Goal: Task Accomplishment & Management: Manage account settings

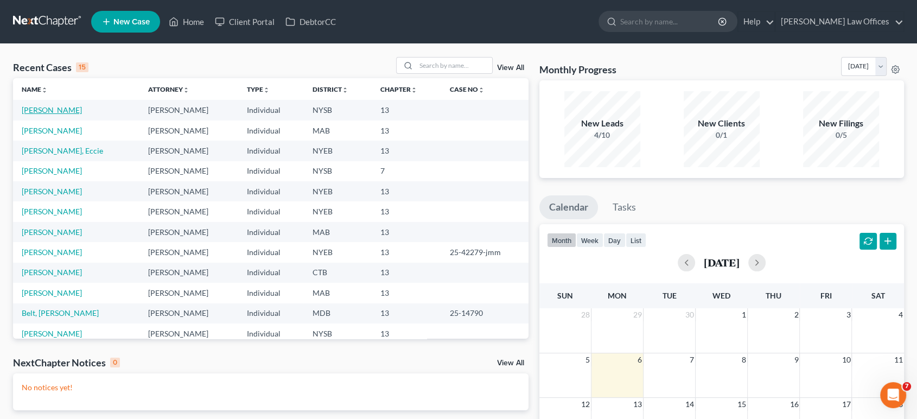
click at [61, 112] on link "Israelov, Isaac" at bounding box center [52, 109] width 60 height 9
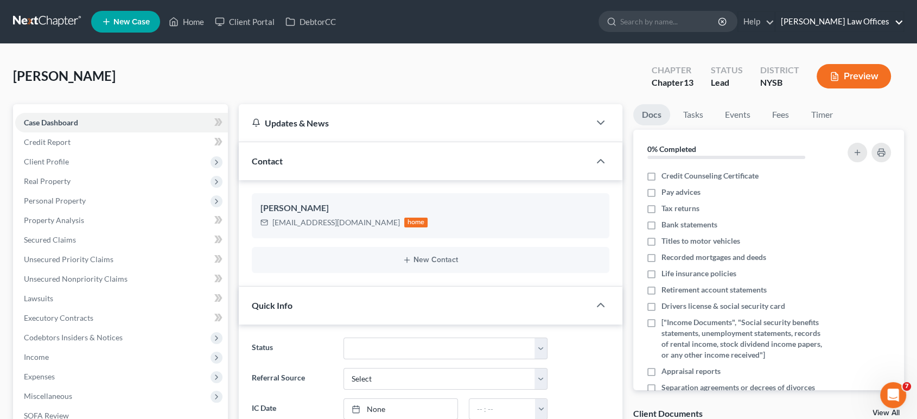
click at [899, 22] on link "Treanor Law Offices" at bounding box center [839, 22] width 128 height 20
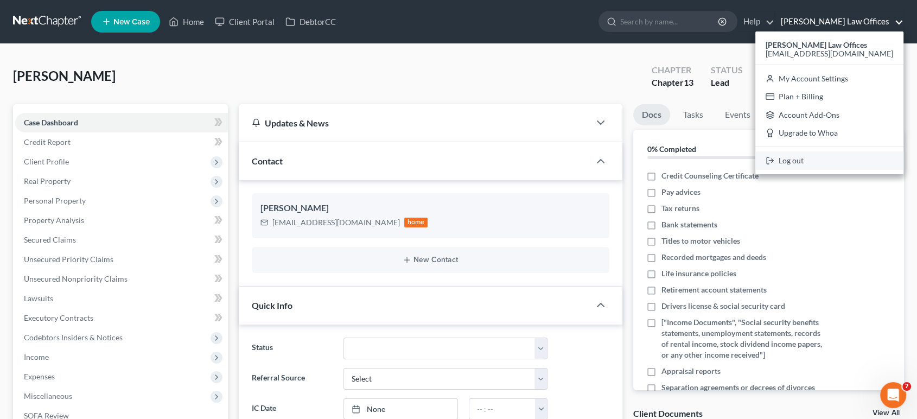
drag, startPoint x: 832, startPoint y: 160, endPoint x: 834, endPoint y: 154, distance: 6.9
click at [831, 161] on link "Log out" at bounding box center [829, 160] width 148 height 18
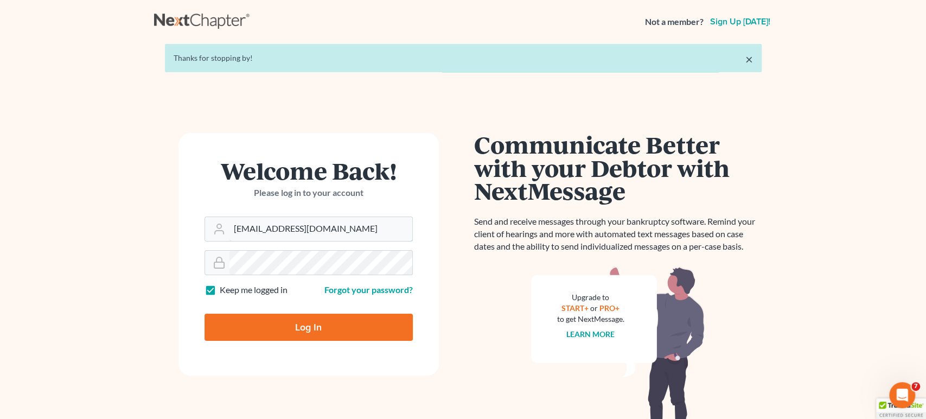
drag, startPoint x: 326, startPoint y: 233, endPoint x: 175, endPoint y: 227, distance: 150.9
click at [175, 227] on div "Welcome Back! Please log in to your account Email Address [EMAIL_ADDRESS][DOMAI…" at bounding box center [308, 255] width 309 height 245
type input "[EMAIL_ADDRESS][DOMAIN_NAME]"
click at [316, 324] on input "Log In" at bounding box center [309, 327] width 208 height 27
type input "Thinking..."
